Goal: Check status: Check status

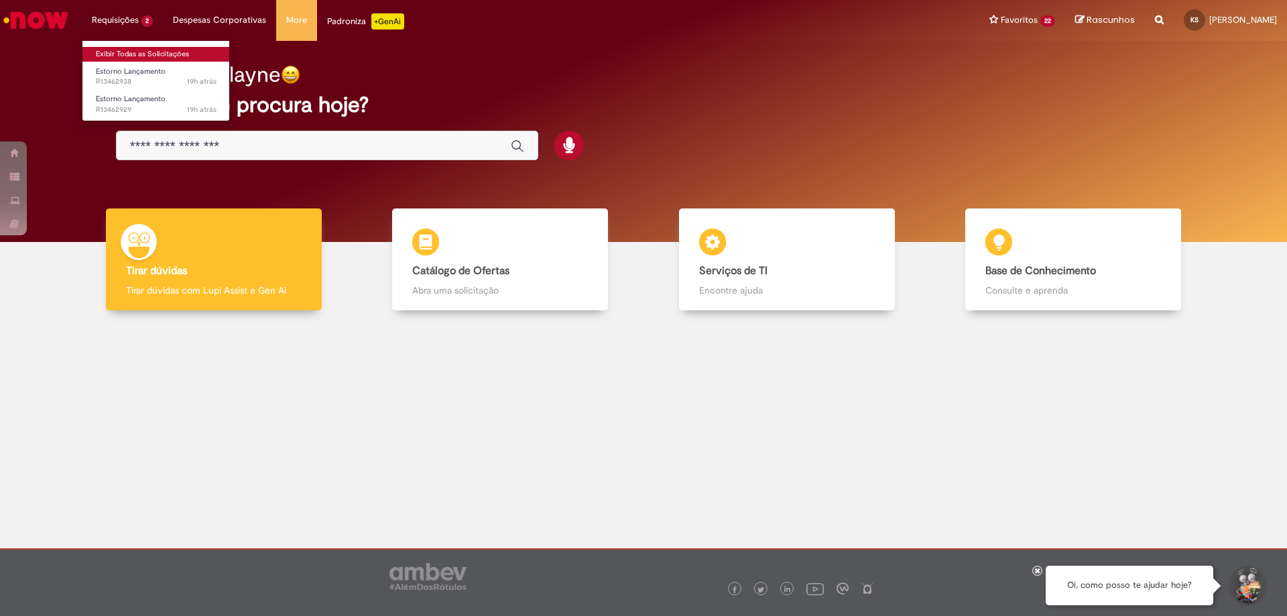
click at [121, 49] on link "Exibir Todas as Solicitações" at bounding box center [155, 54] width 147 height 15
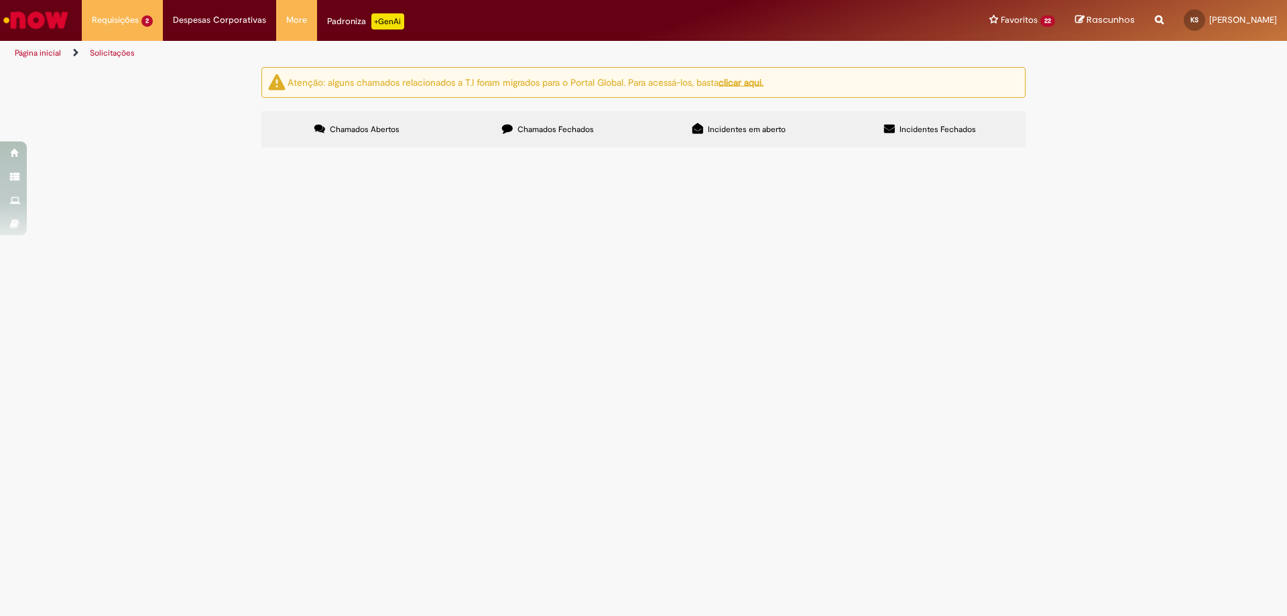
click at [0, 0] on span "R13462929" at bounding box center [0, 0] width 0 height 0
click at [0, 0] on span "Estorno Lançamento" at bounding box center [0, 0] width 0 height 0
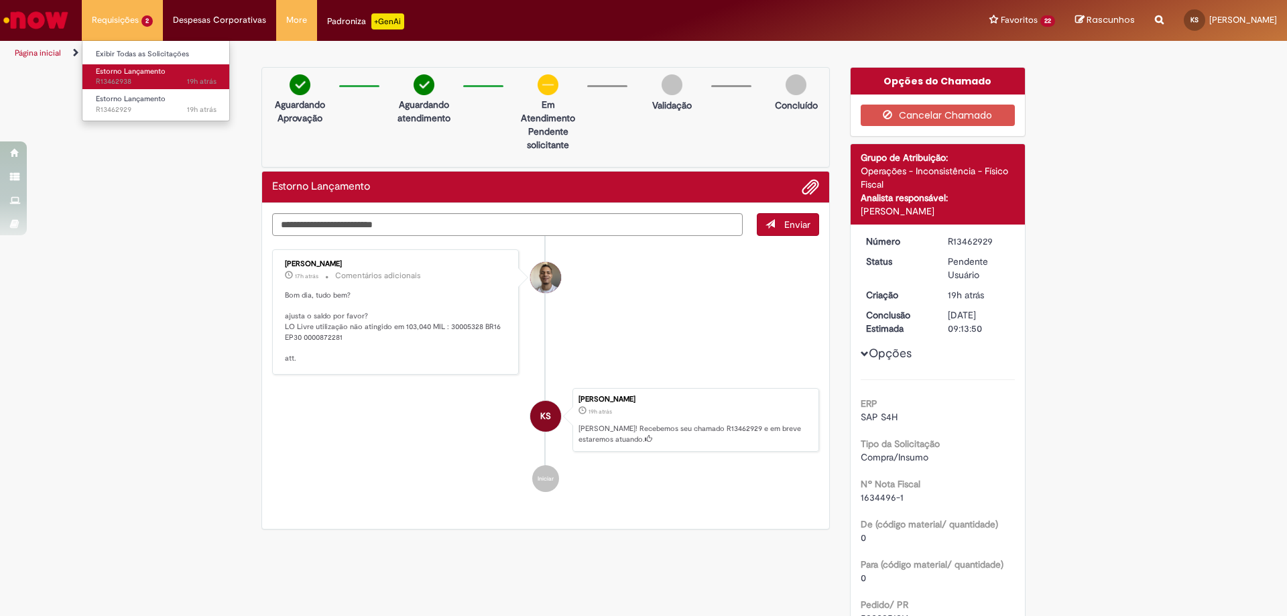
click at [132, 76] on link "Estorno Lançamento 19h atrás 19 horas atrás R13462938" at bounding box center [155, 76] width 147 height 25
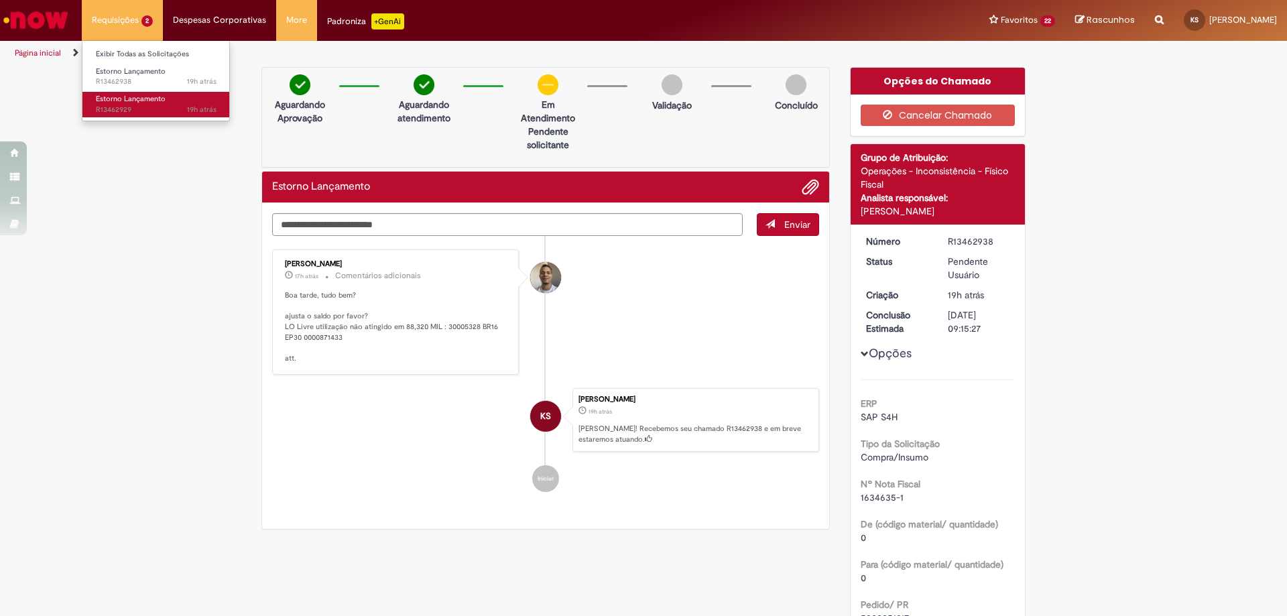
click at [135, 105] on span "19h atrás 19 horas atrás R13462929" at bounding box center [156, 110] width 121 height 11
